Goal: Task Accomplishment & Management: Manage account settings

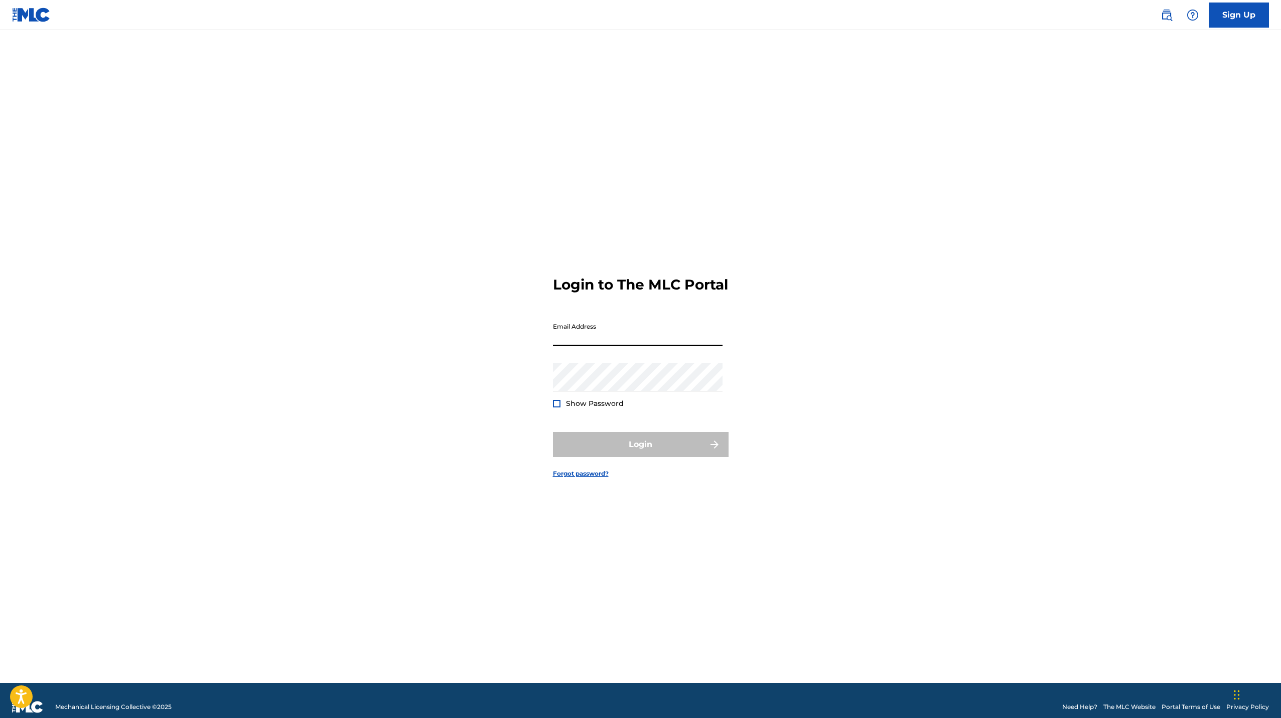
type input "[EMAIL_ADDRESS][DOMAIN_NAME]"
click at [630, 454] on button "Login" at bounding box center [641, 444] width 176 height 25
click at [651, 390] on input "Code" at bounding box center [638, 376] width 170 height 29
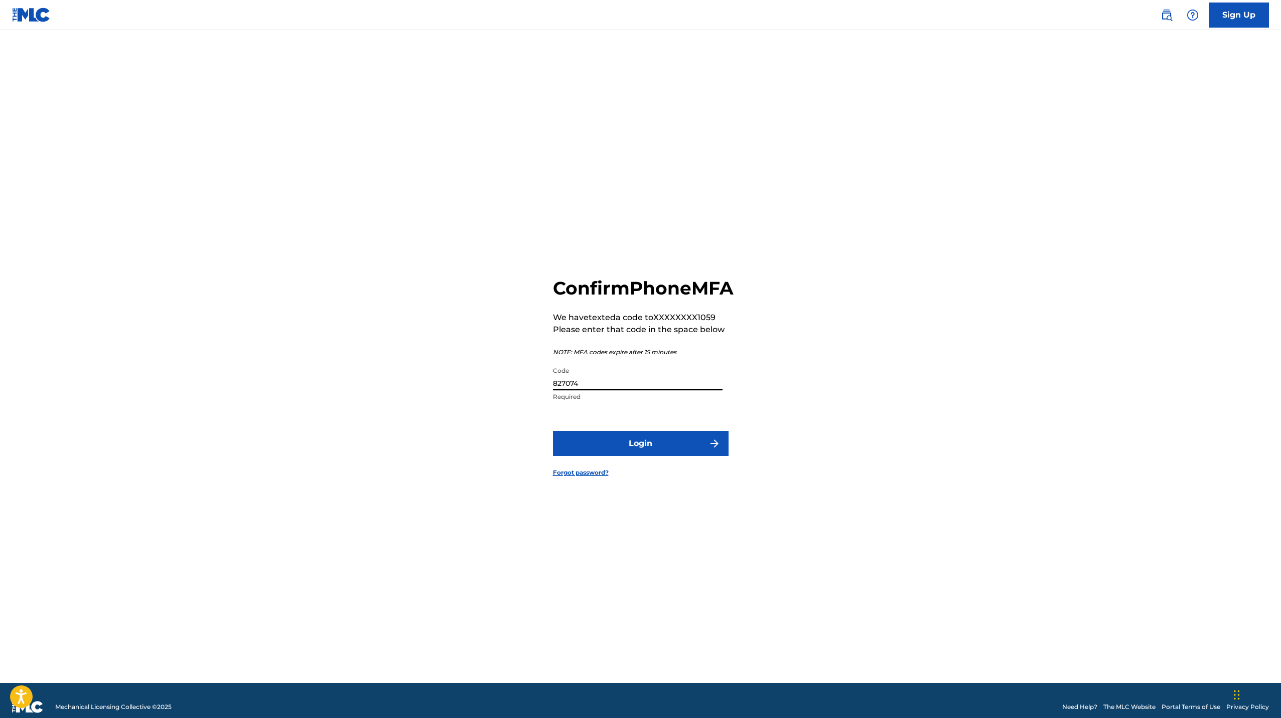
type input "827074"
click at [553, 431] on button "Login" at bounding box center [641, 443] width 176 height 25
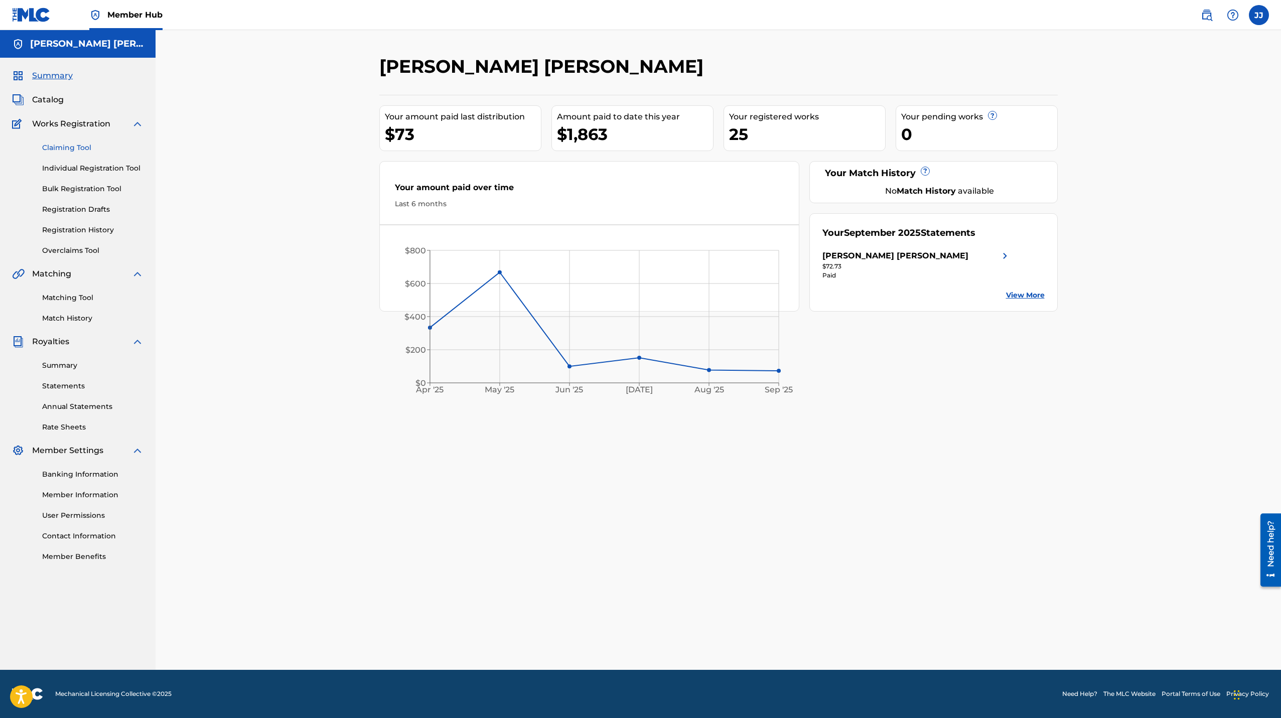
click at [67, 150] on link "Claiming Tool" at bounding box center [92, 148] width 101 height 11
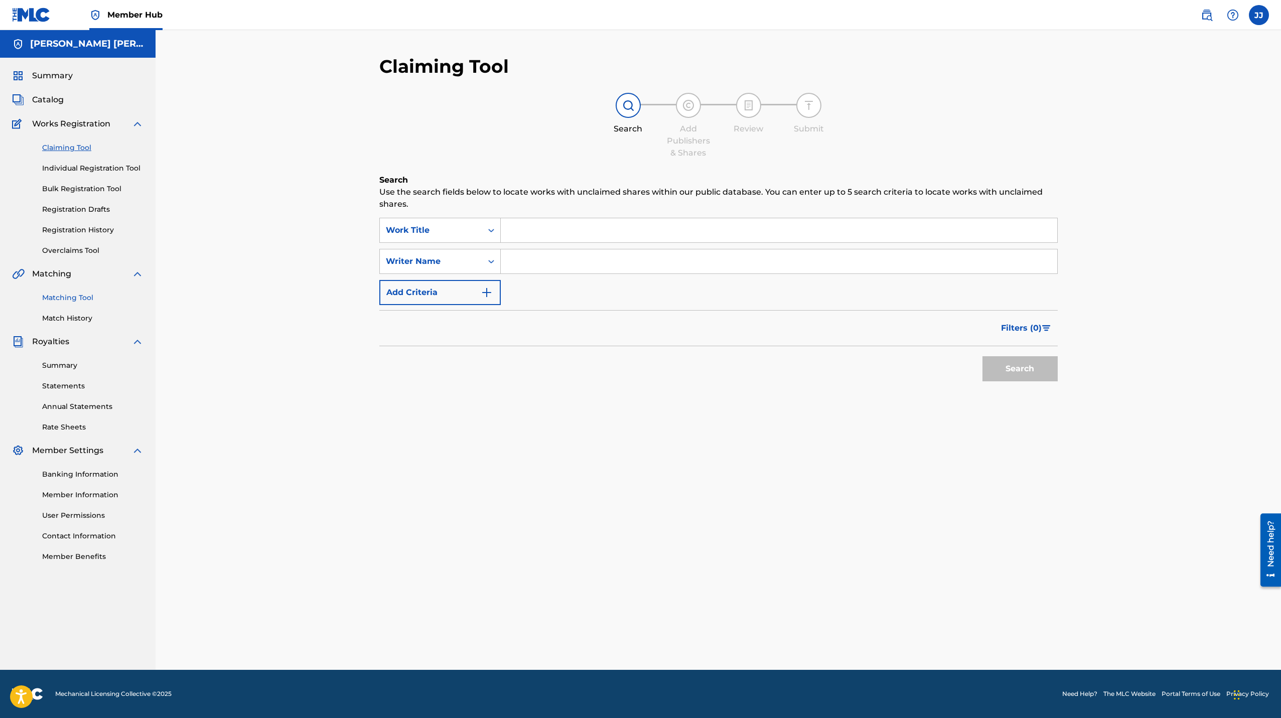
click at [67, 301] on link "Matching Tool" at bounding box center [92, 298] width 101 height 11
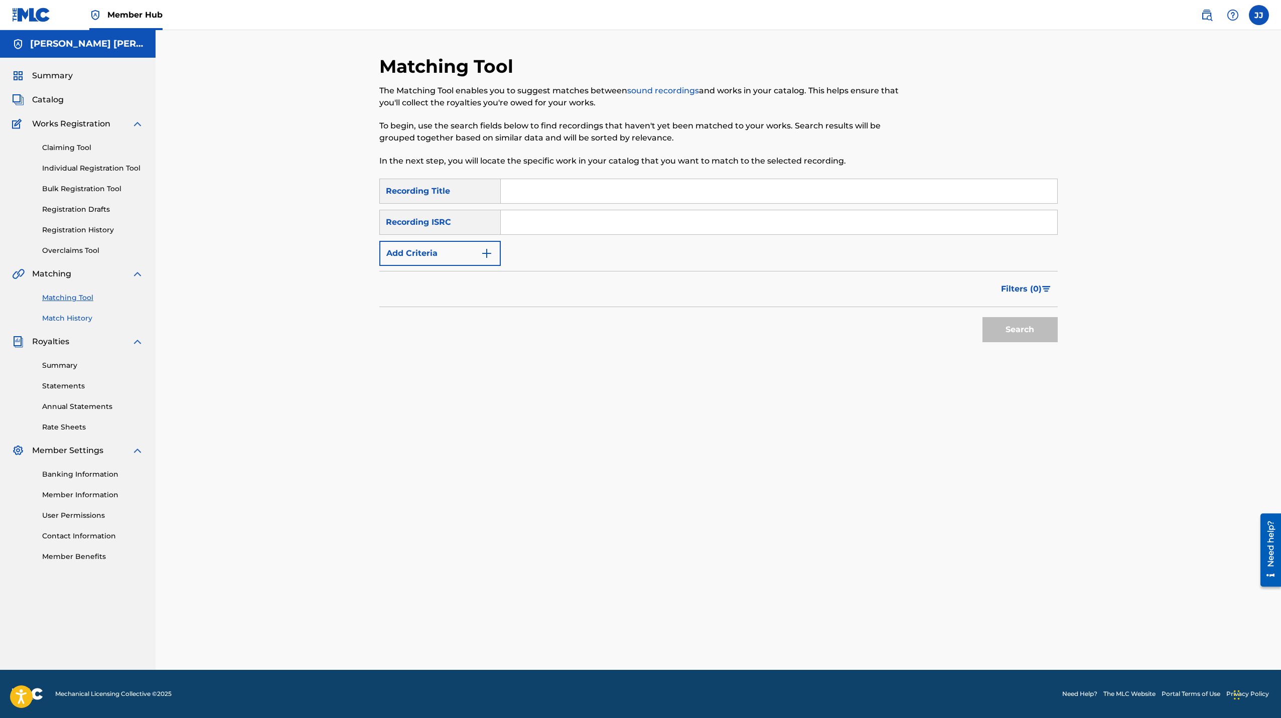
click at [63, 320] on link "Match History" at bounding box center [92, 318] width 101 height 11
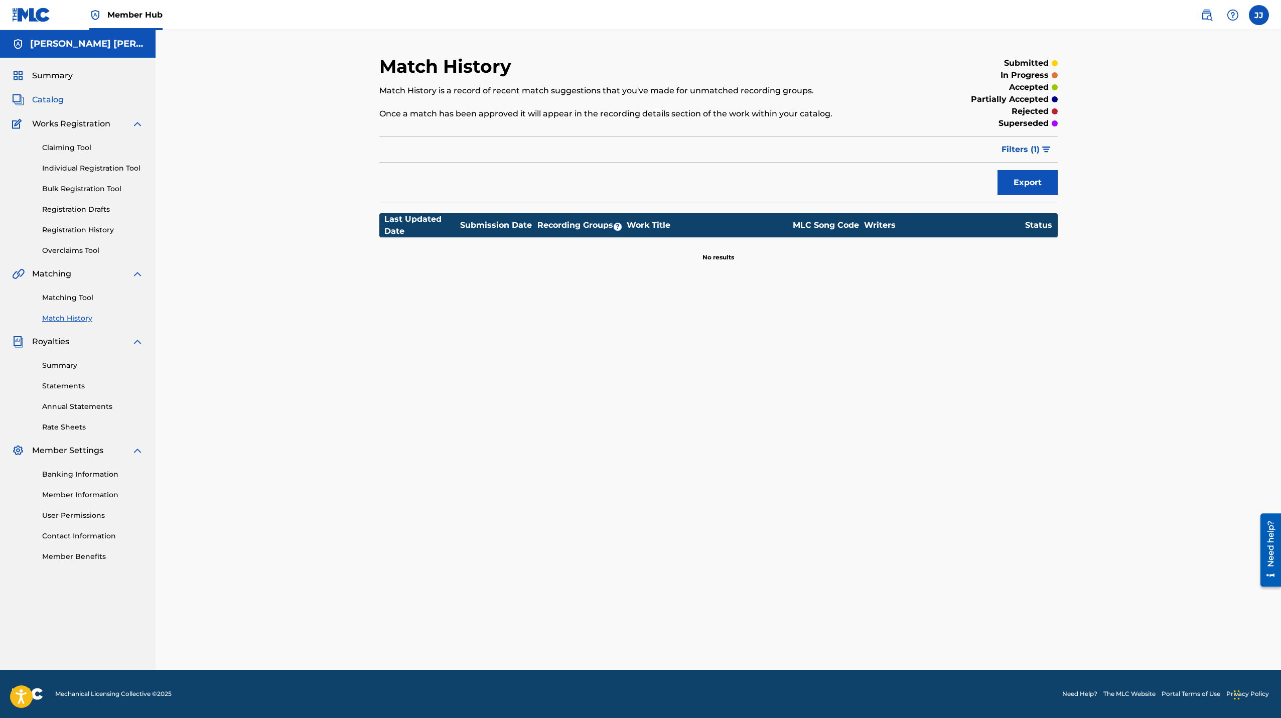
click at [42, 102] on span "Catalog" at bounding box center [48, 100] width 32 height 12
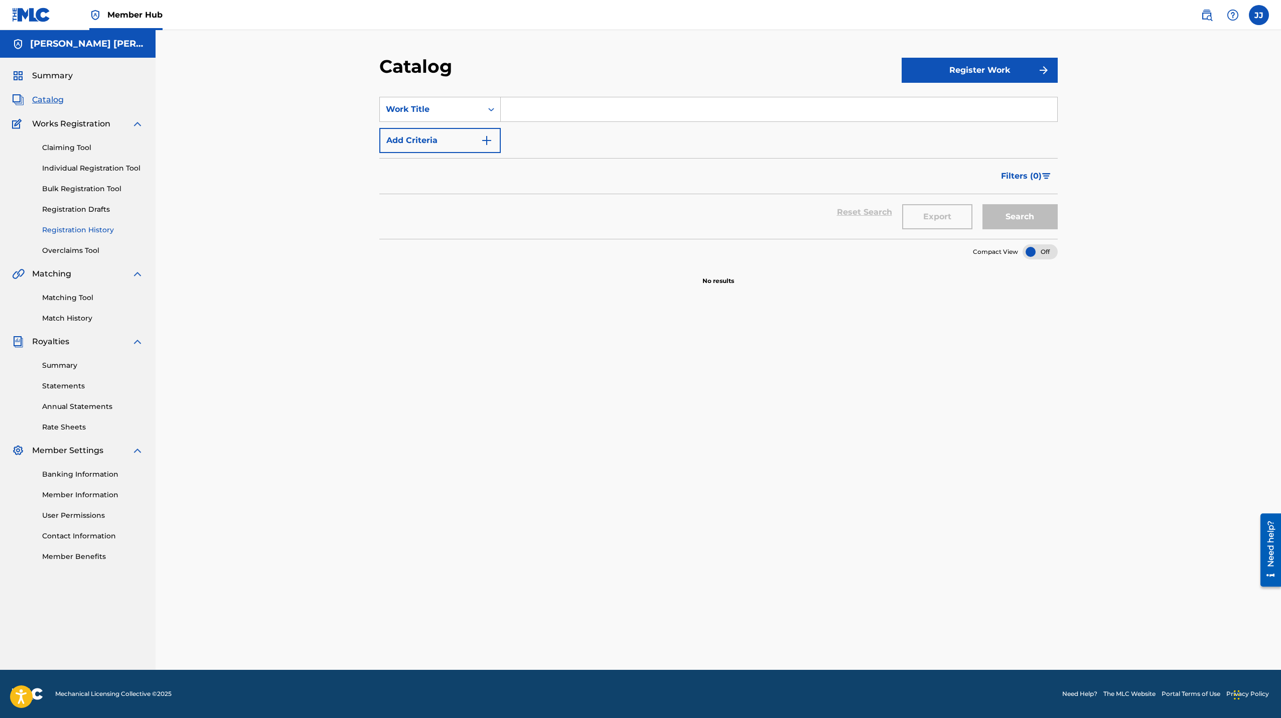
click at [68, 226] on link "Registration History" at bounding box center [92, 230] width 101 height 11
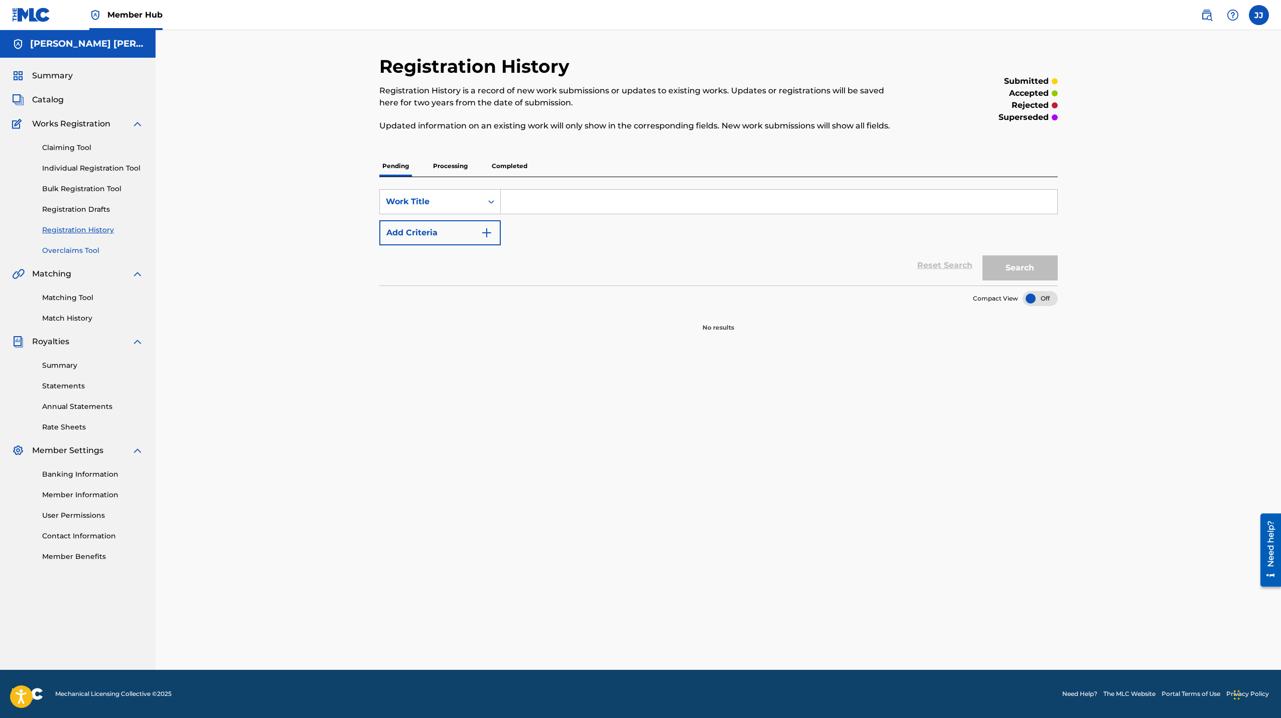
click at [74, 247] on link "Overclaims Tool" at bounding box center [92, 250] width 101 height 11
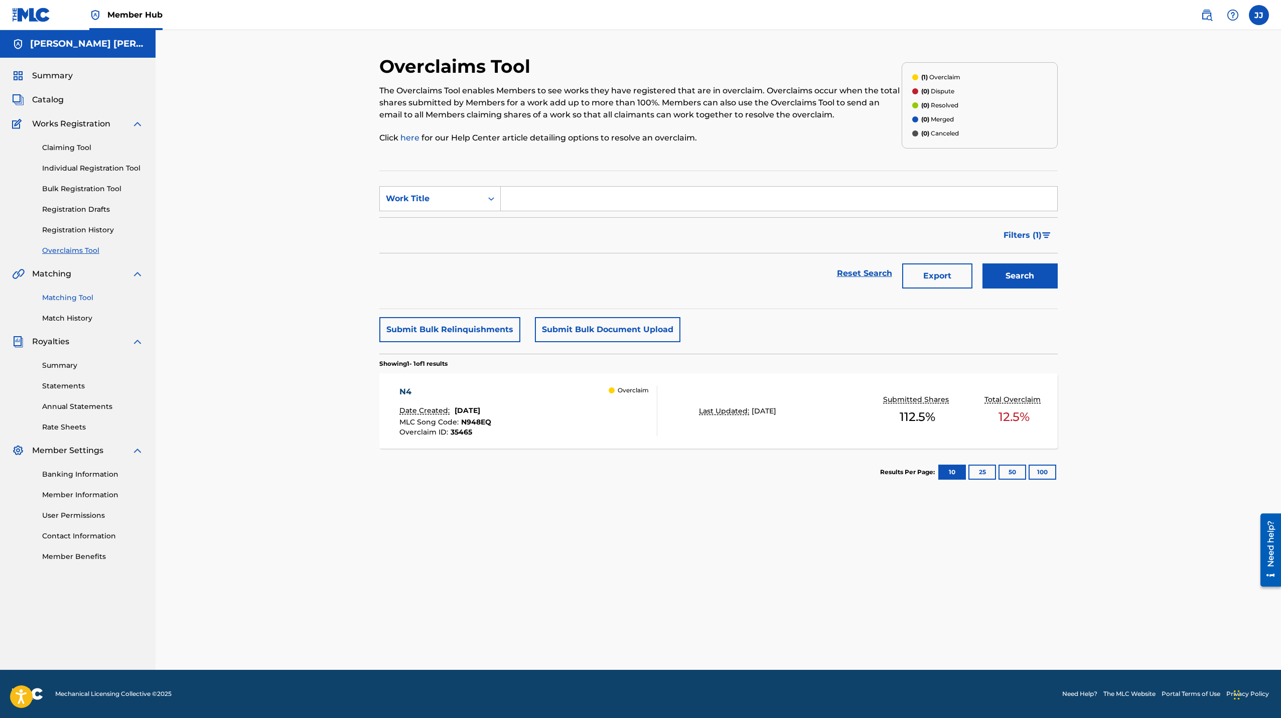
click at [72, 301] on link "Matching Tool" at bounding box center [92, 298] width 101 height 11
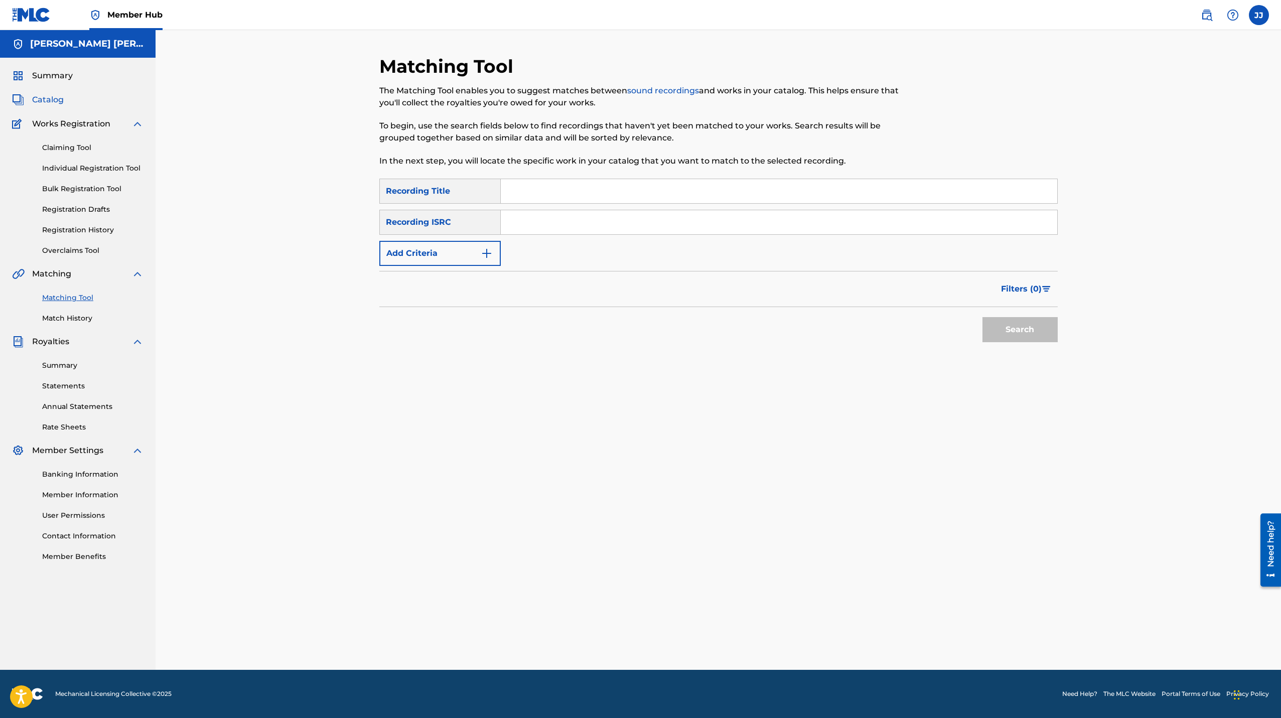
click at [45, 101] on span "Catalog" at bounding box center [48, 100] width 32 height 12
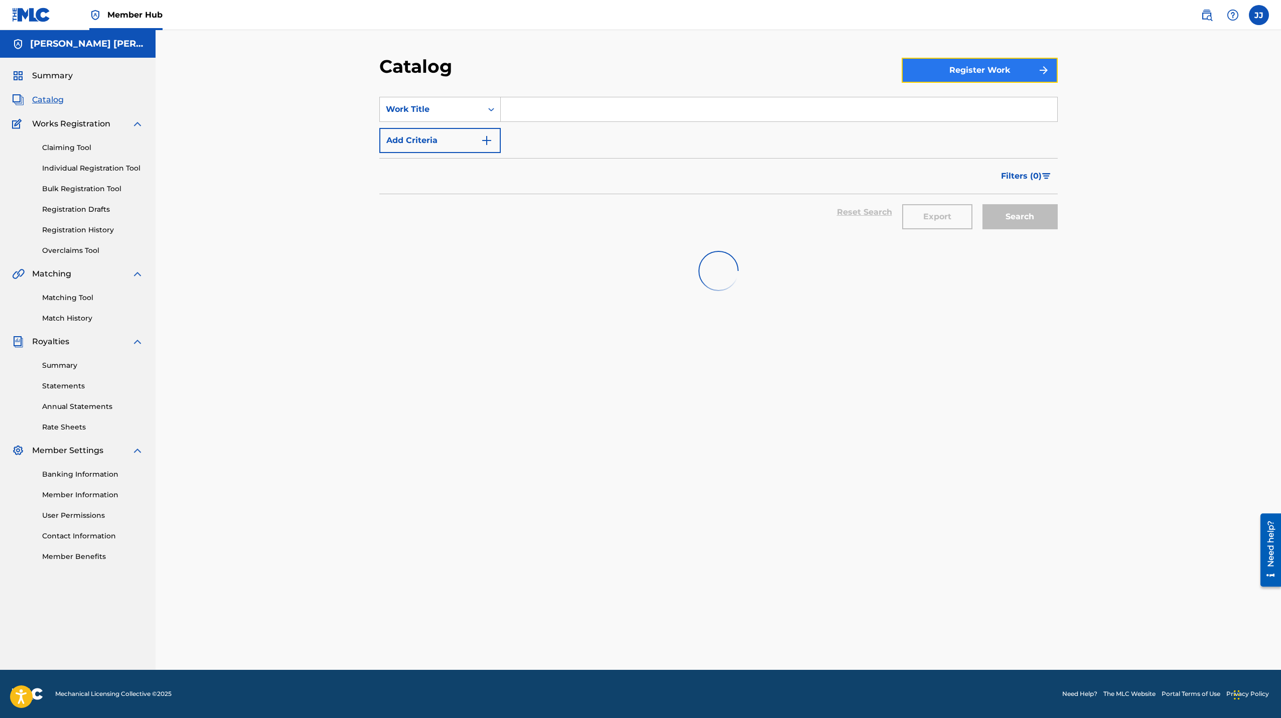
click at [972, 61] on button "Register Work" at bounding box center [980, 70] width 156 height 25
click at [943, 107] on link "Individual" at bounding box center [980, 103] width 156 height 24
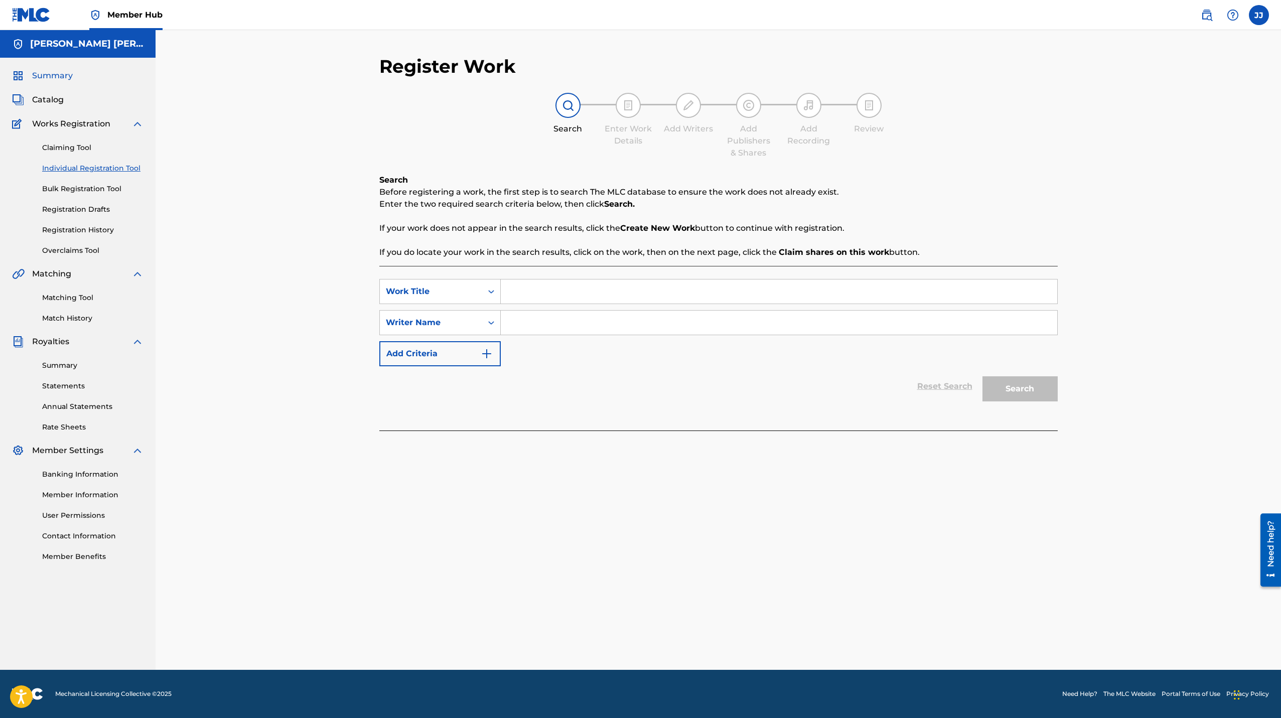
click at [48, 77] on span "Summary" at bounding box center [52, 76] width 41 height 12
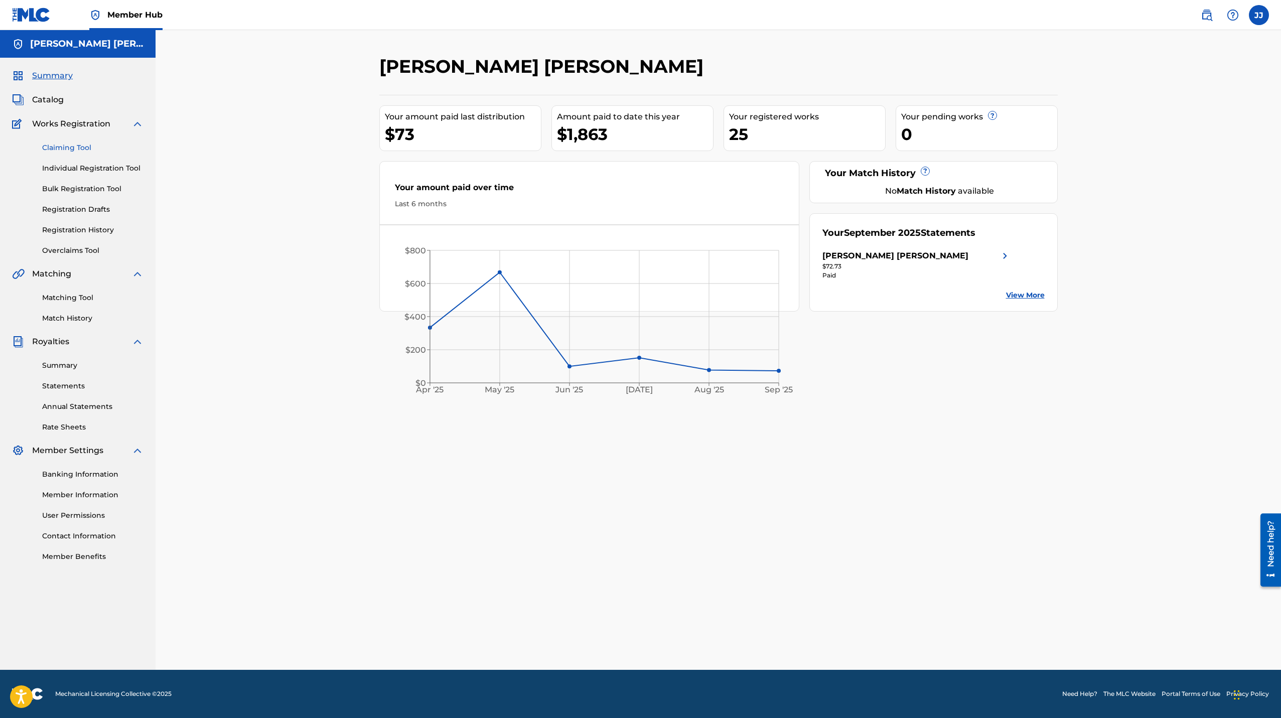
click at [71, 147] on link "Claiming Tool" at bounding box center [92, 148] width 101 height 11
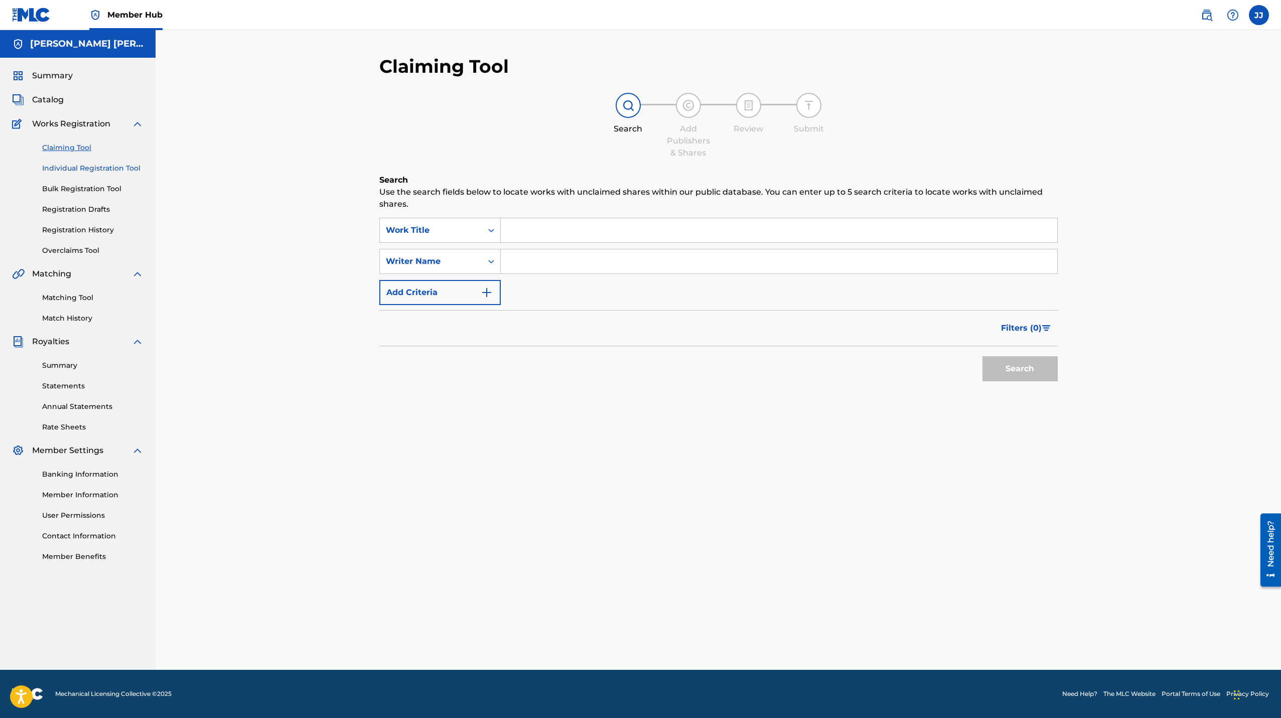
click at [79, 167] on link "Individual Registration Tool" at bounding box center [92, 168] width 101 height 11
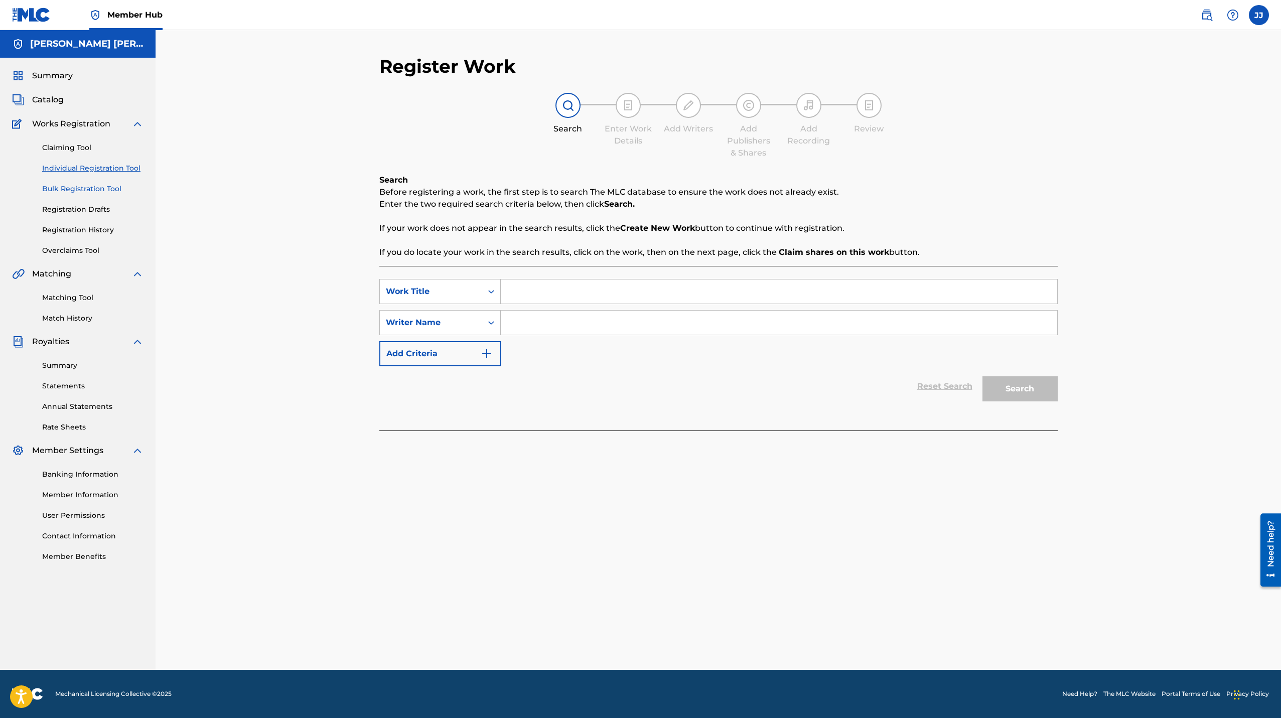
click at [75, 186] on link "Bulk Registration Tool" at bounding box center [92, 189] width 101 height 11
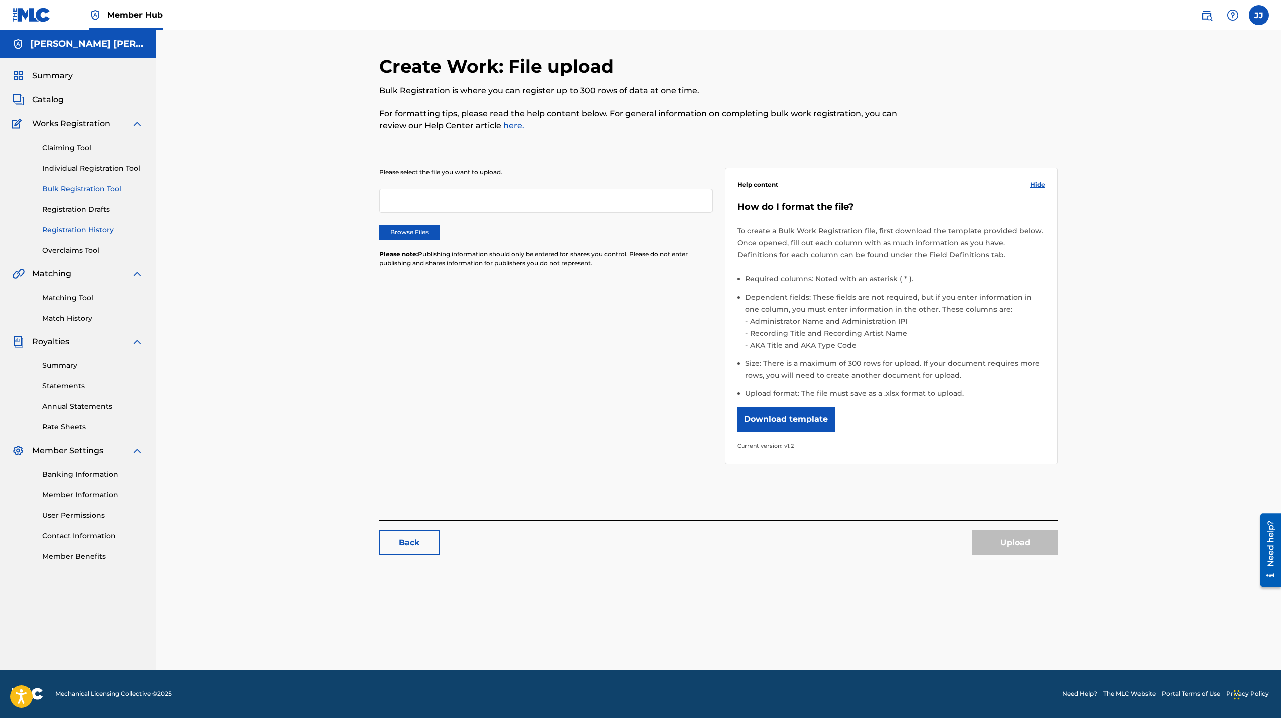
click at [71, 232] on link "Registration History" at bounding box center [92, 230] width 101 height 11
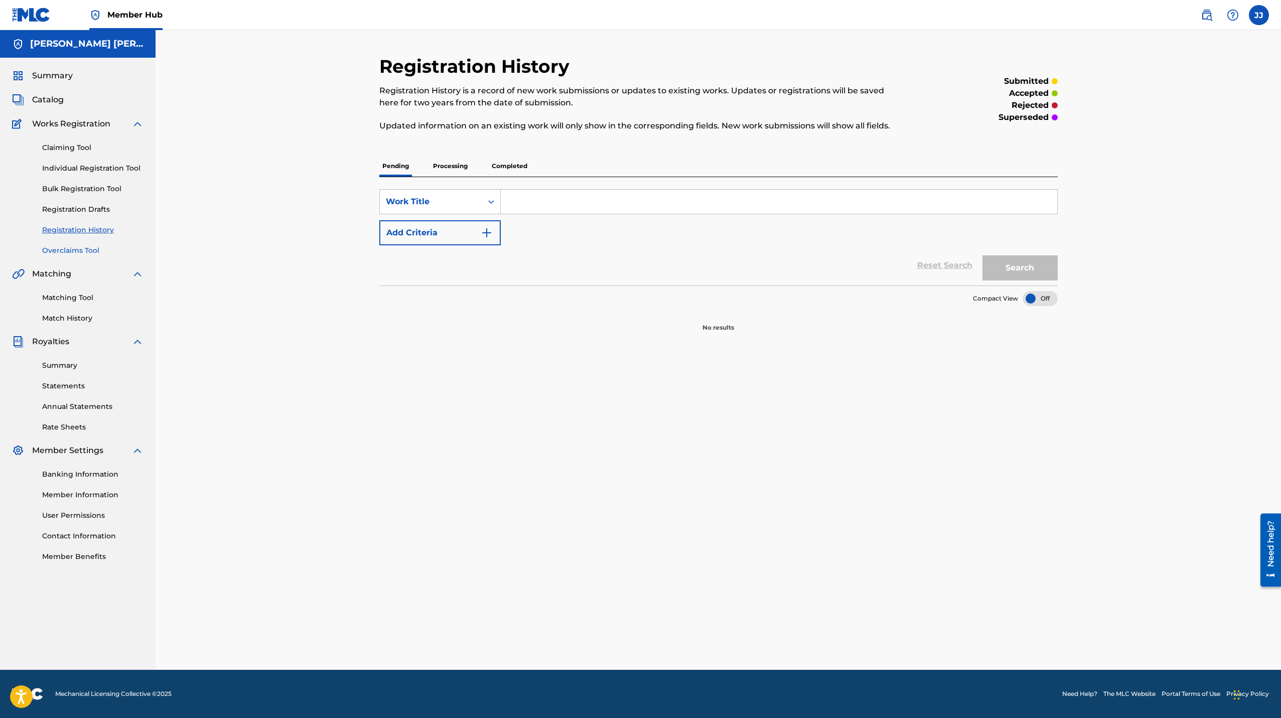
click at [65, 252] on link "Overclaims Tool" at bounding box center [92, 250] width 101 height 11
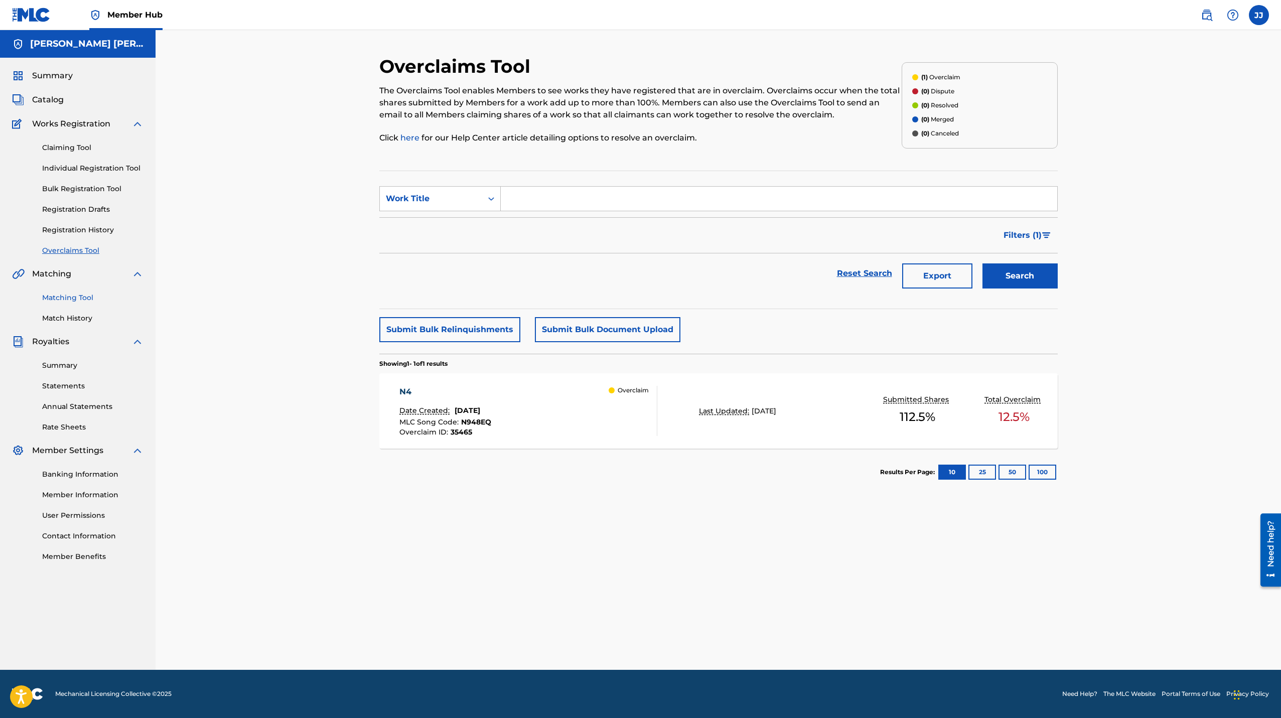
click at [62, 302] on link "Matching Tool" at bounding box center [92, 298] width 101 height 11
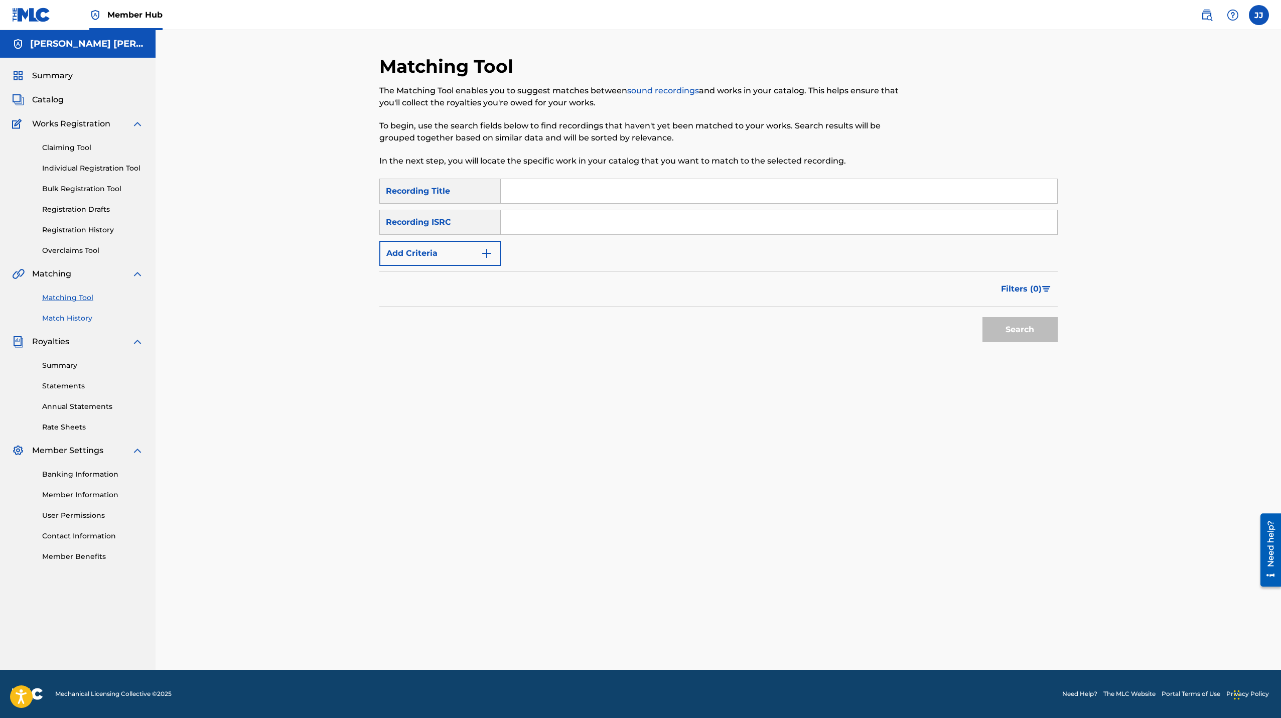
click at [67, 317] on link "Match History" at bounding box center [92, 318] width 101 height 11
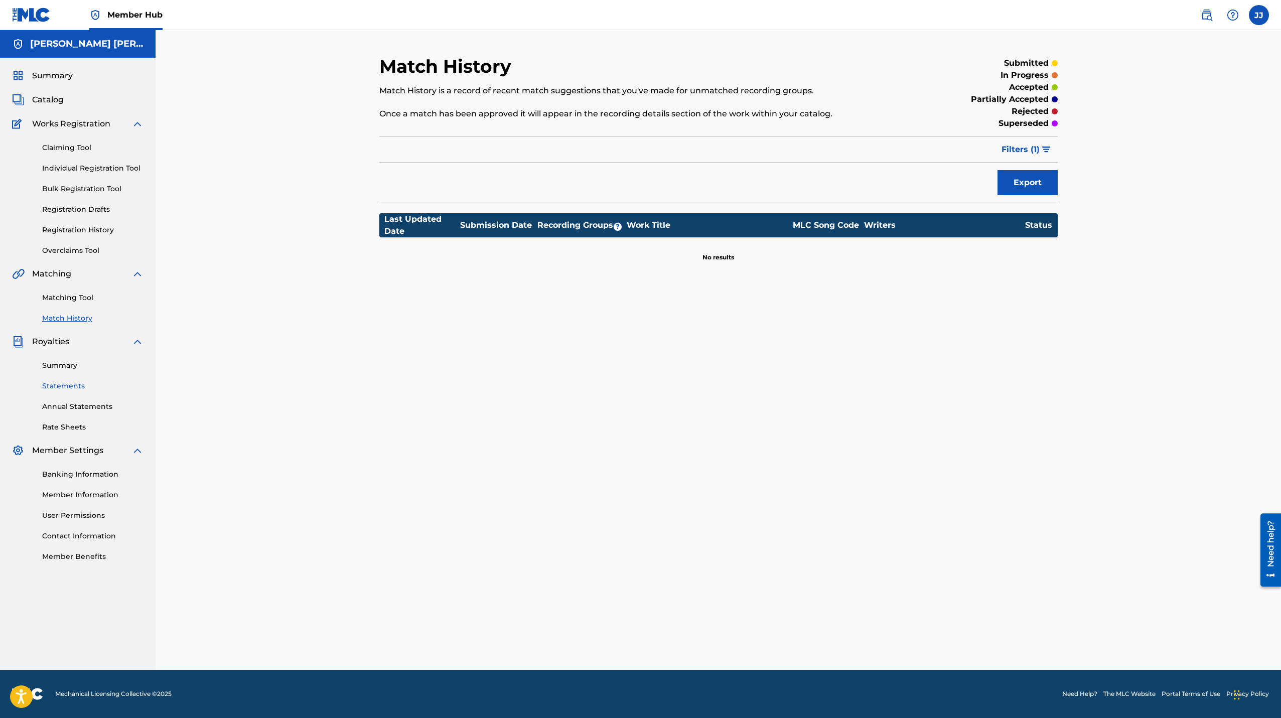
click at [77, 385] on link "Statements" at bounding box center [92, 386] width 101 height 11
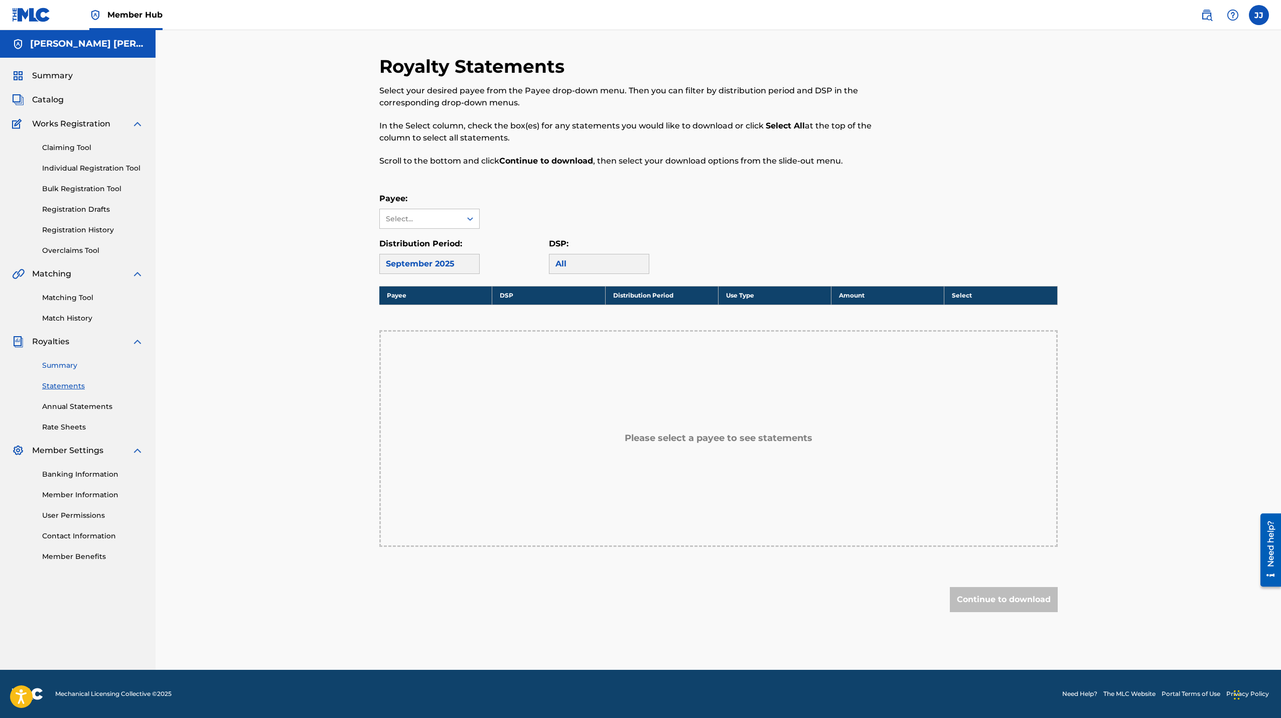
click at [65, 370] on link "Summary" at bounding box center [92, 365] width 101 height 11
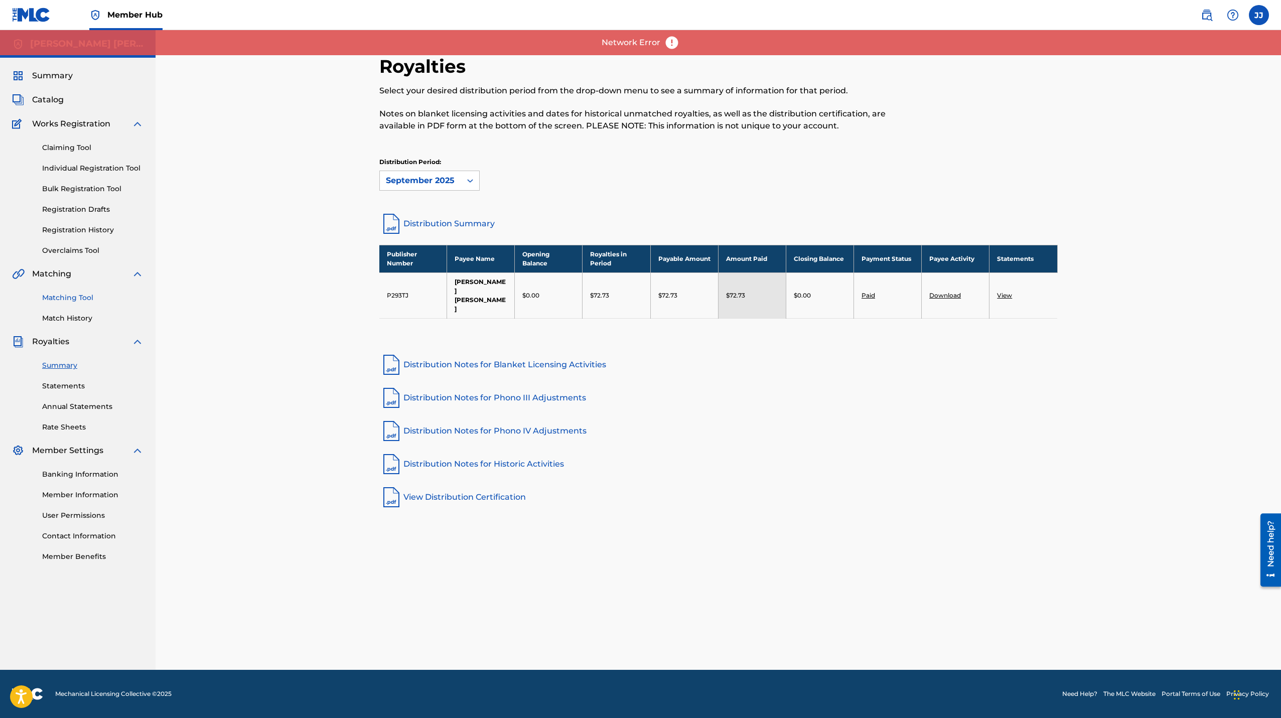
click at [72, 297] on link "Matching Tool" at bounding box center [92, 298] width 101 height 11
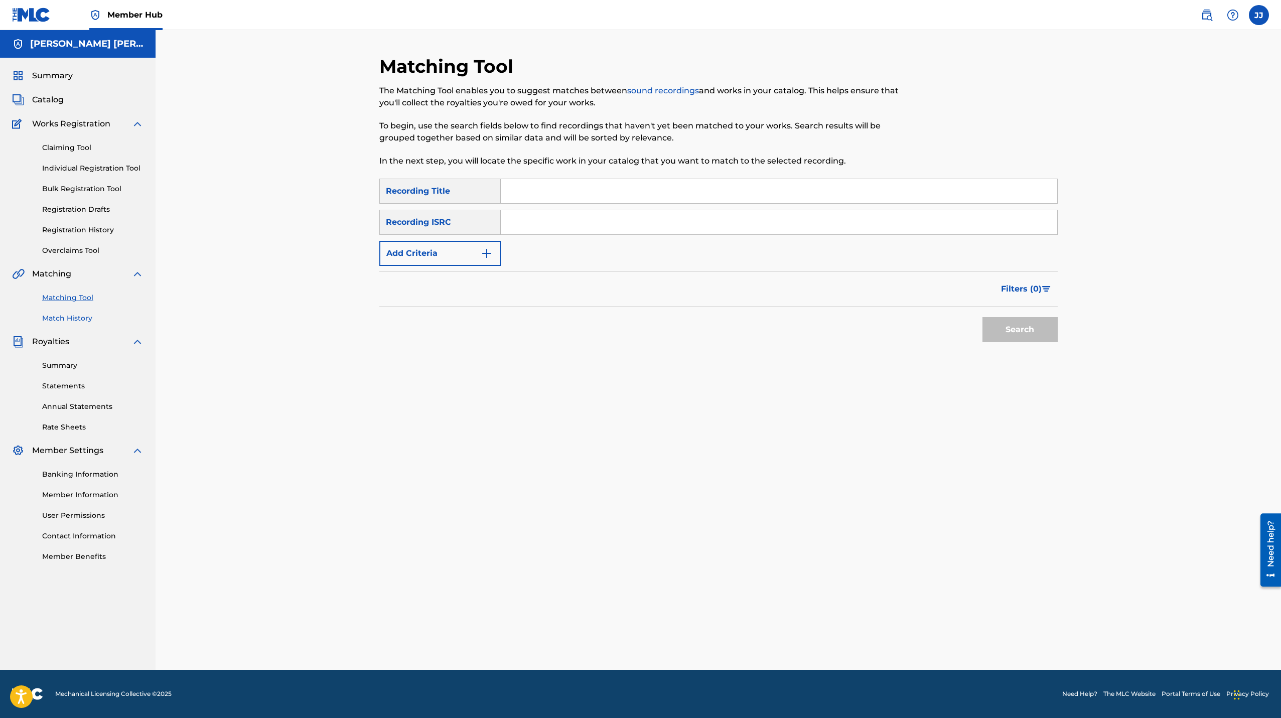
click at [63, 321] on link "Match History" at bounding box center [92, 318] width 101 height 11
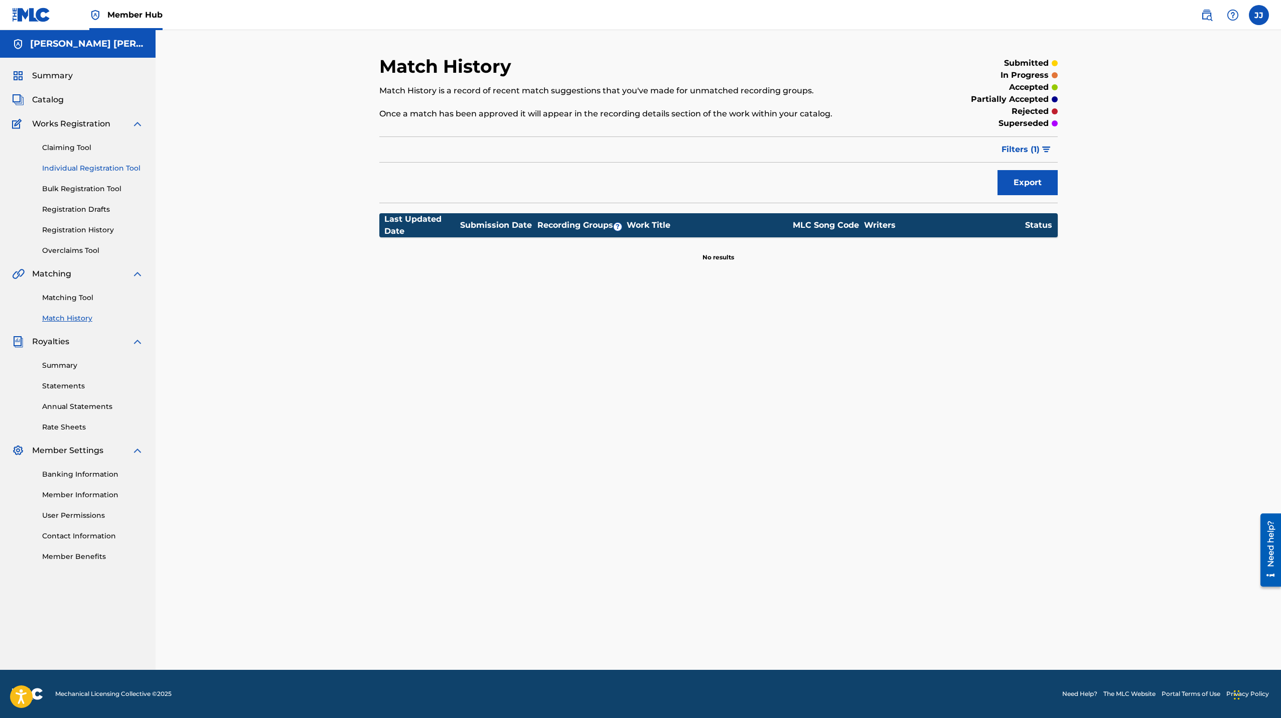
click at [92, 166] on link "Individual Registration Tool" at bounding box center [92, 168] width 101 height 11
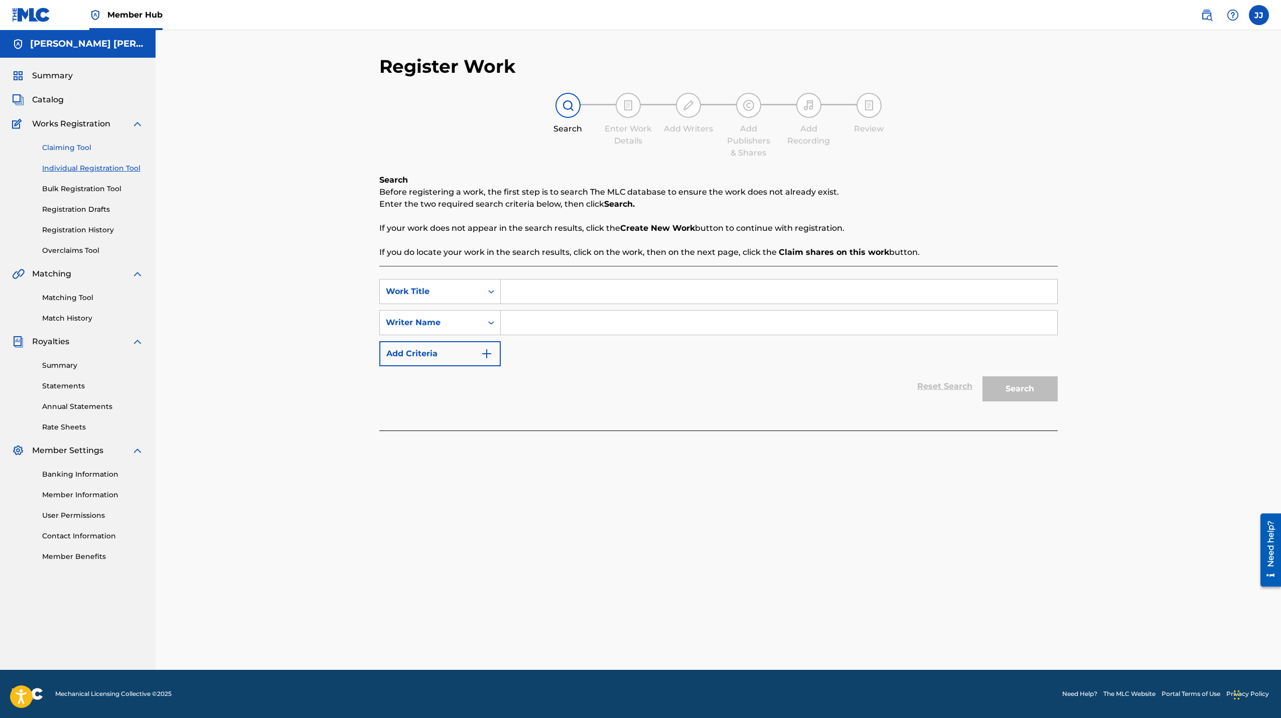
click at [83, 149] on link "Claiming Tool" at bounding box center [92, 148] width 101 height 11
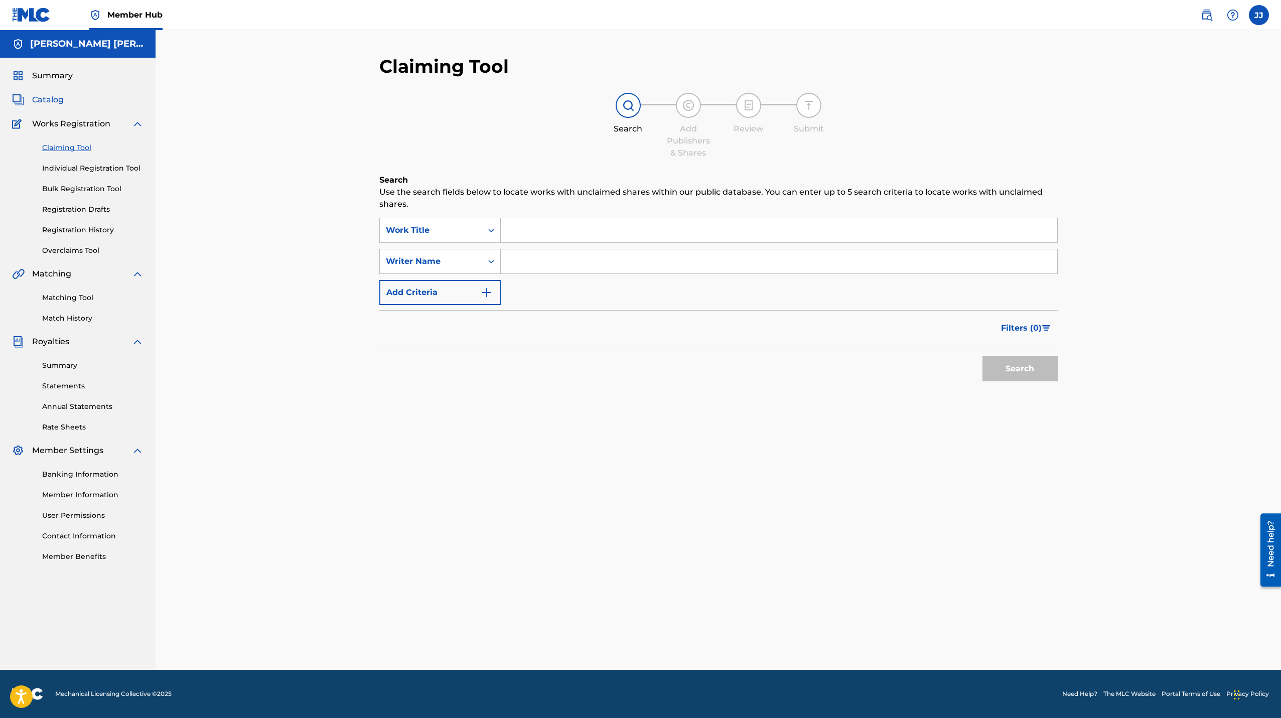
click at [54, 101] on span "Catalog" at bounding box center [48, 100] width 32 height 12
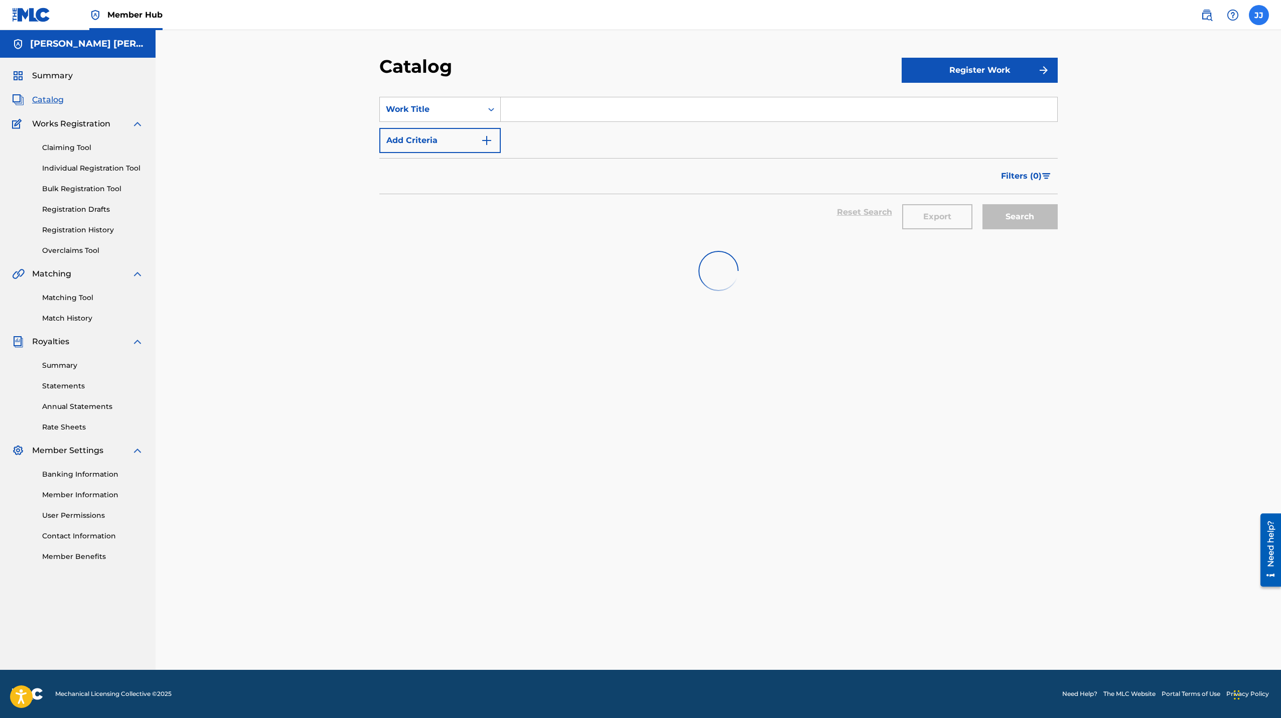
click at [1261, 17] on label at bounding box center [1259, 15] width 20 height 20
click at [1259, 15] on input "[PERSON_NAME] [PERSON_NAME] [EMAIL_ADDRESS][DOMAIN_NAME] Notification Preferenc…" at bounding box center [1259, 15] width 0 height 0
click at [64, 171] on link "Individual Registration Tool" at bounding box center [92, 168] width 101 height 11
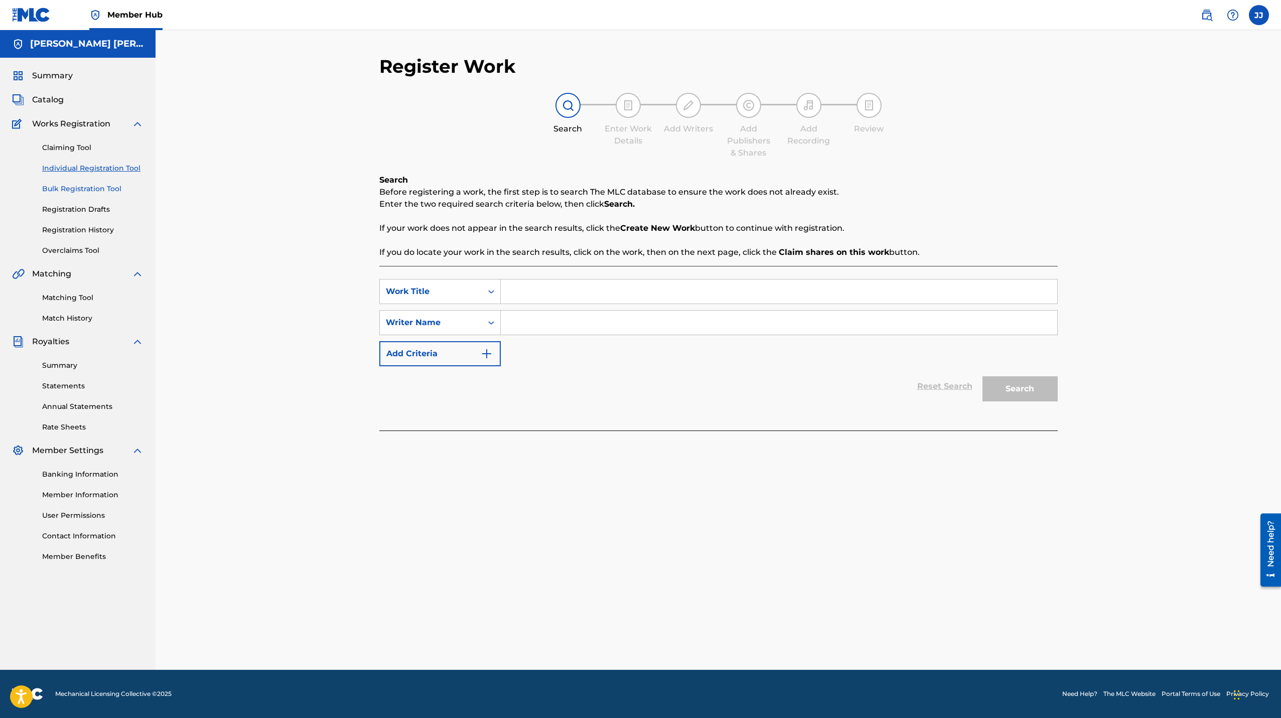
click at [70, 188] on link "Bulk Registration Tool" at bounding box center [92, 189] width 101 height 11
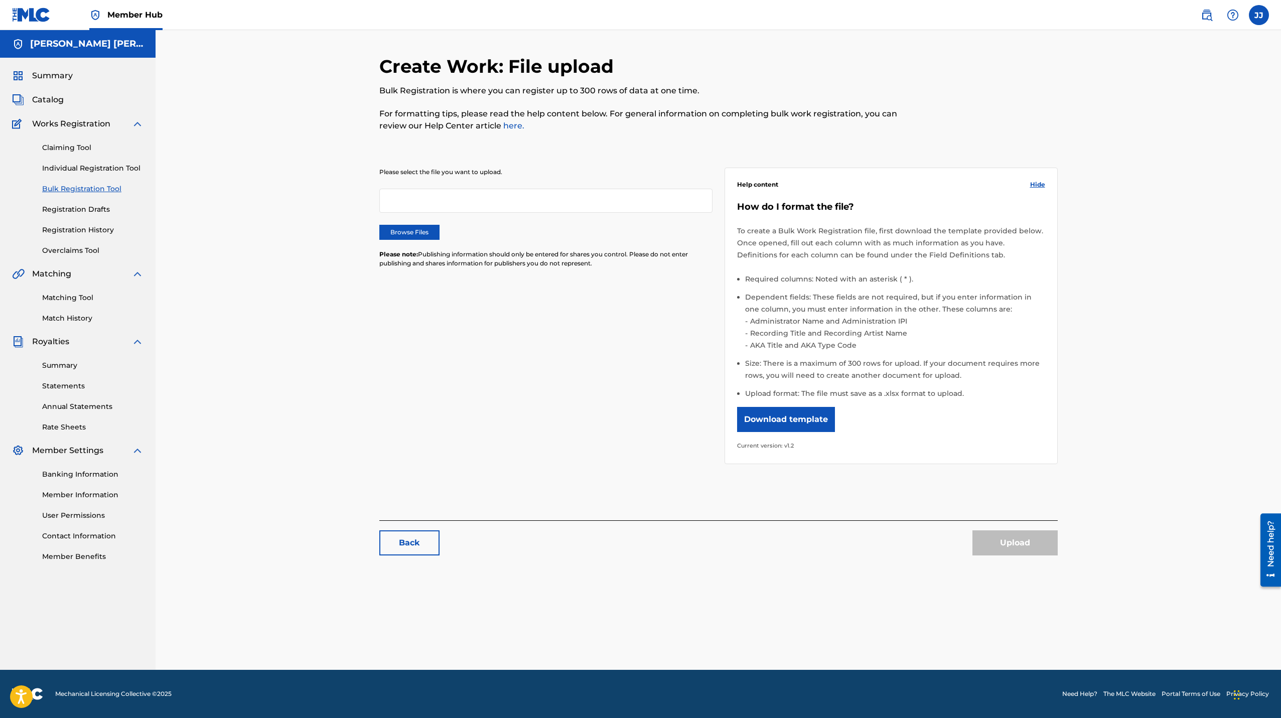
click at [61, 222] on div "Claiming Tool Individual Registration Tool Bulk Registration Tool Registration …" at bounding box center [77, 193] width 131 height 126
drag, startPoint x: 67, startPoint y: 204, endPoint x: 64, endPoint y: 212, distance: 8.6
click at [64, 212] on div "Claiming Tool Individual Registration Tool Bulk Registration Tool Registration …" at bounding box center [77, 193] width 131 height 126
click at [63, 215] on div "Claiming Tool Individual Registration Tool Bulk Registration Tool Registration …" at bounding box center [77, 193] width 131 height 126
click at [63, 209] on link "Registration Drafts" at bounding box center [92, 209] width 101 height 11
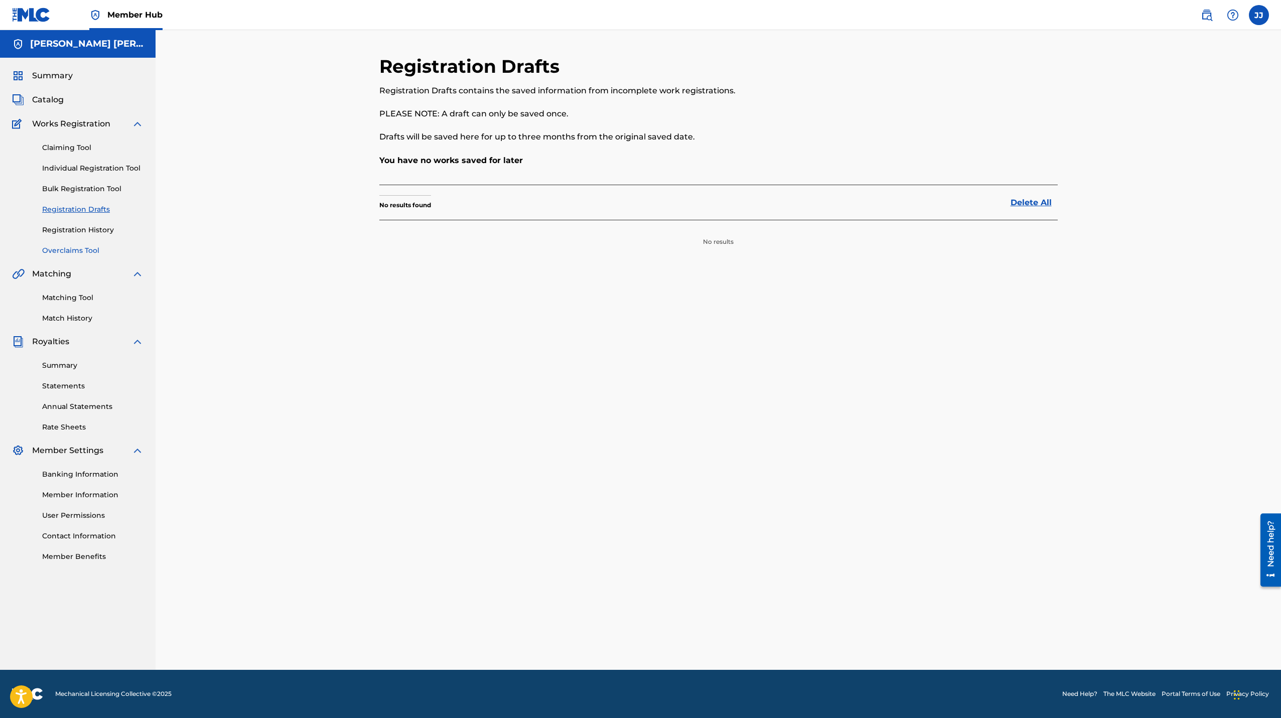
click at [68, 250] on link "Overclaims Tool" at bounding box center [92, 250] width 101 height 11
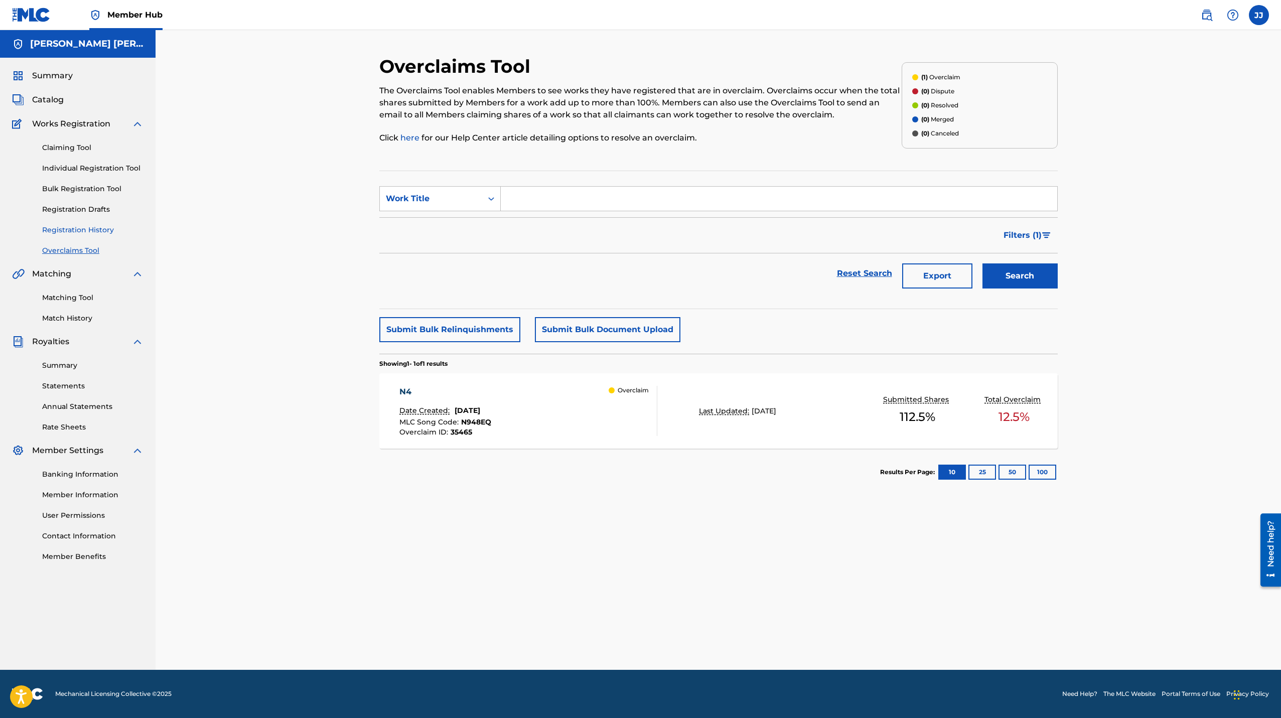
click at [75, 227] on link "Registration History" at bounding box center [92, 230] width 101 height 11
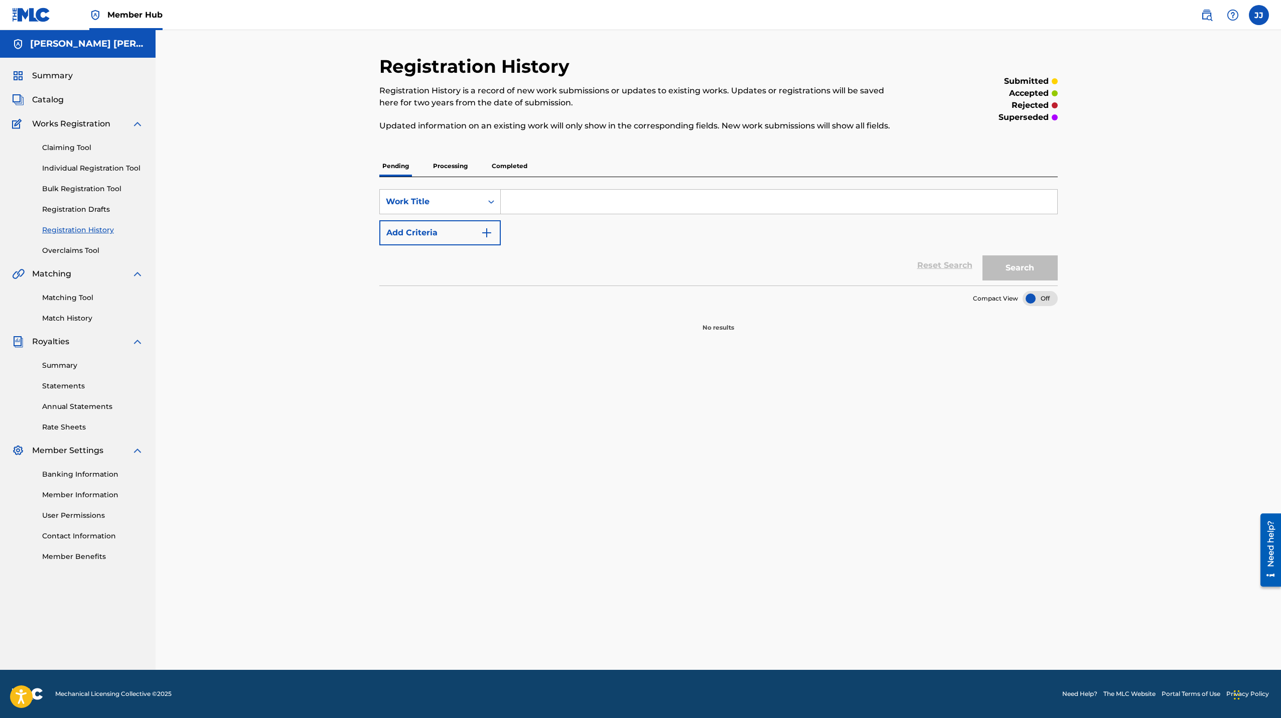
click at [508, 167] on p "Completed" at bounding box center [510, 166] width 42 height 21
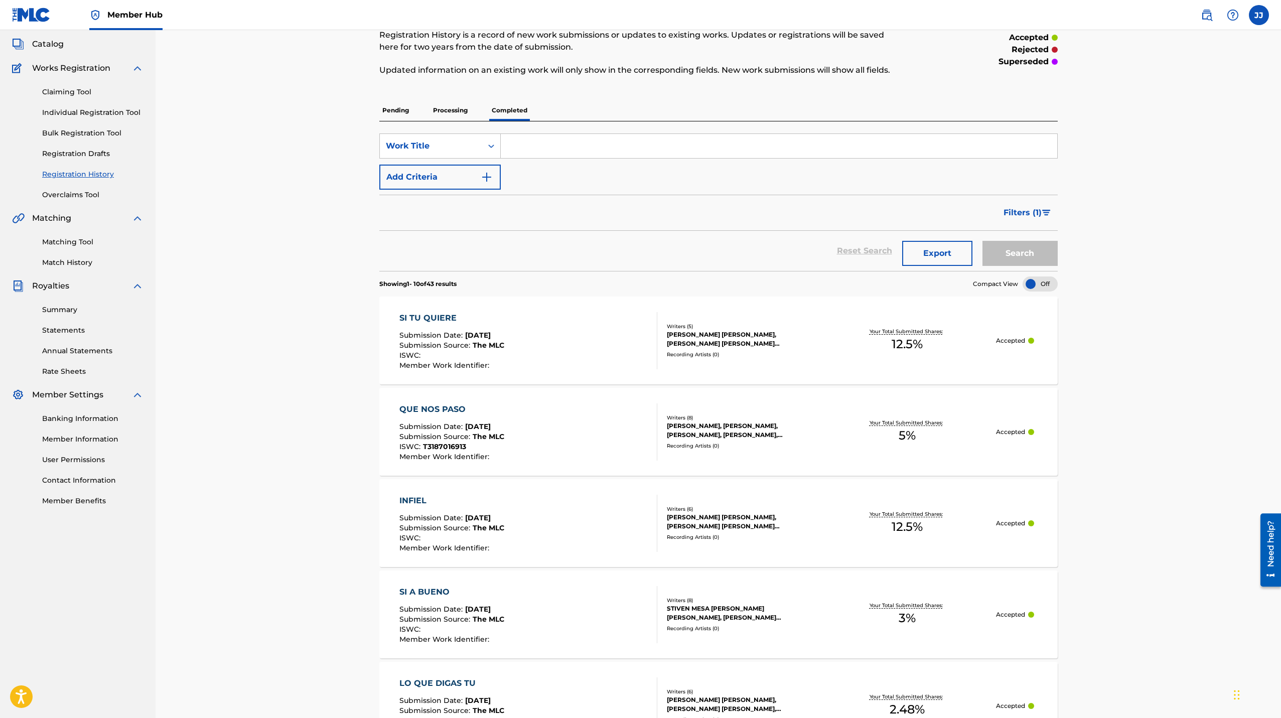
scroll to position [55, 0]
click at [459, 113] on p "Processing" at bounding box center [450, 110] width 41 height 21
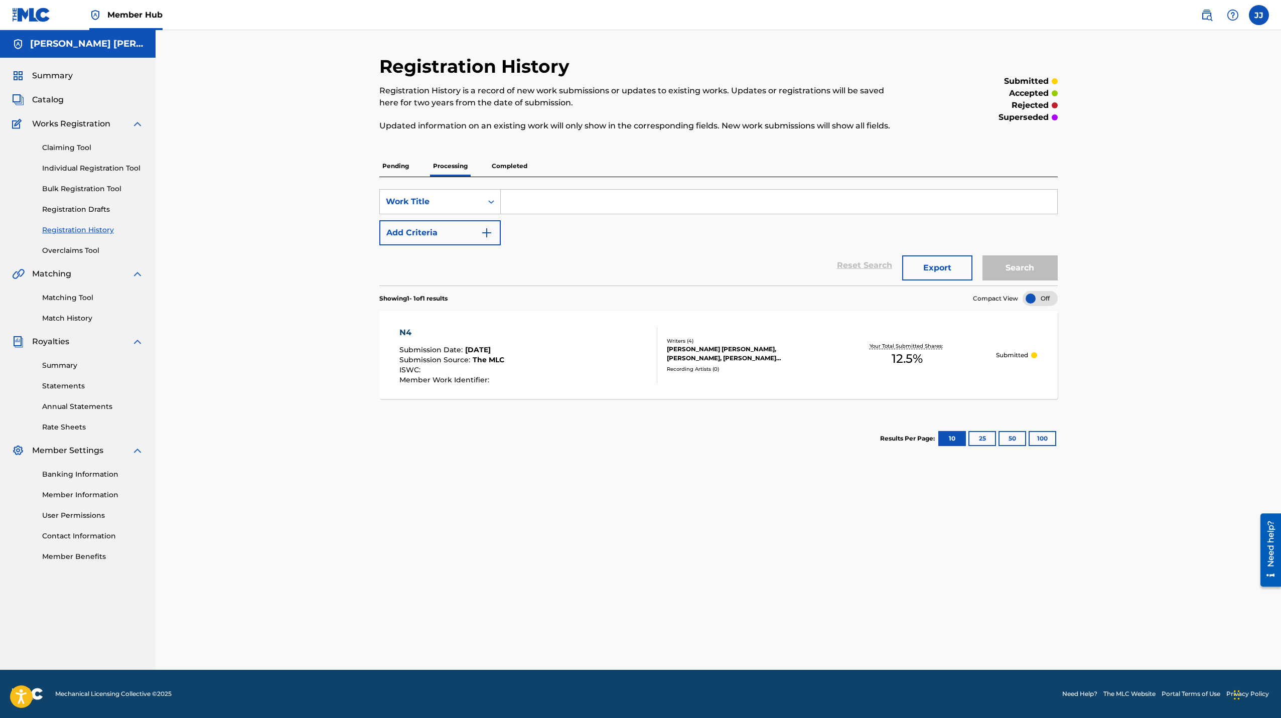
click at [506, 168] on p "Completed" at bounding box center [510, 166] width 42 height 21
